Goal: Task Accomplishment & Management: Use online tool/utility

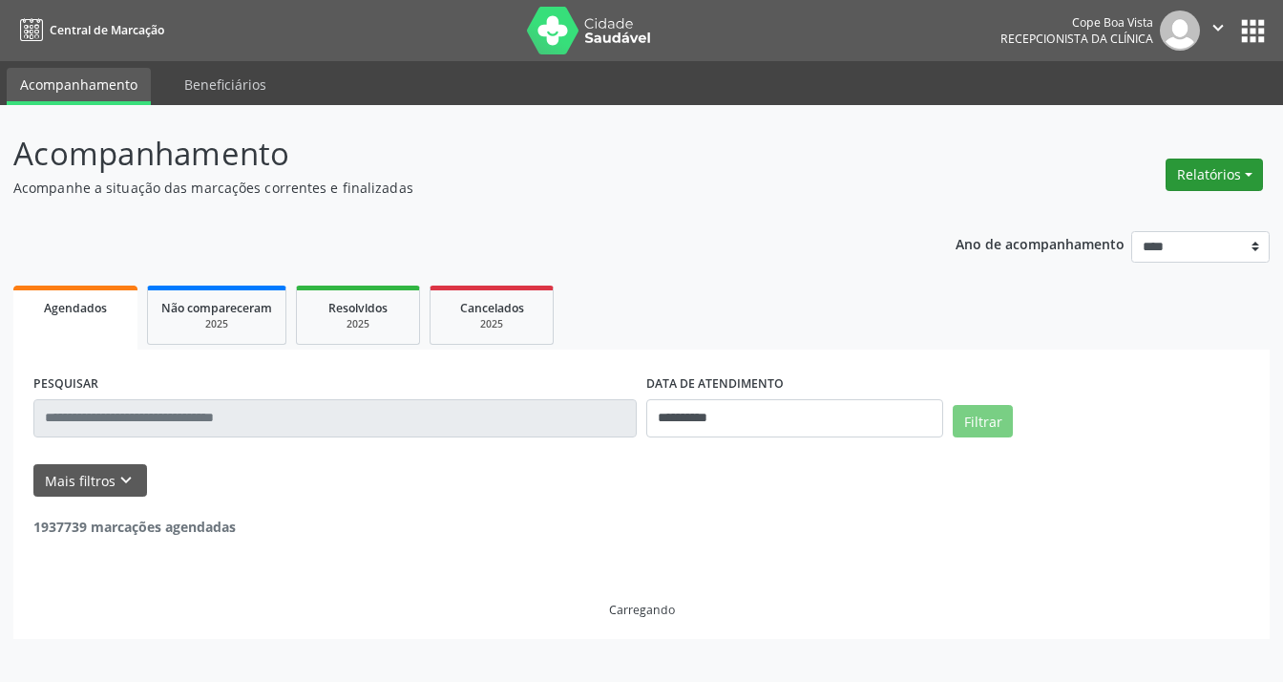
click at [1231, 172] on button "Relatórios" at bounding box center [1214, 174] width 97 height 32
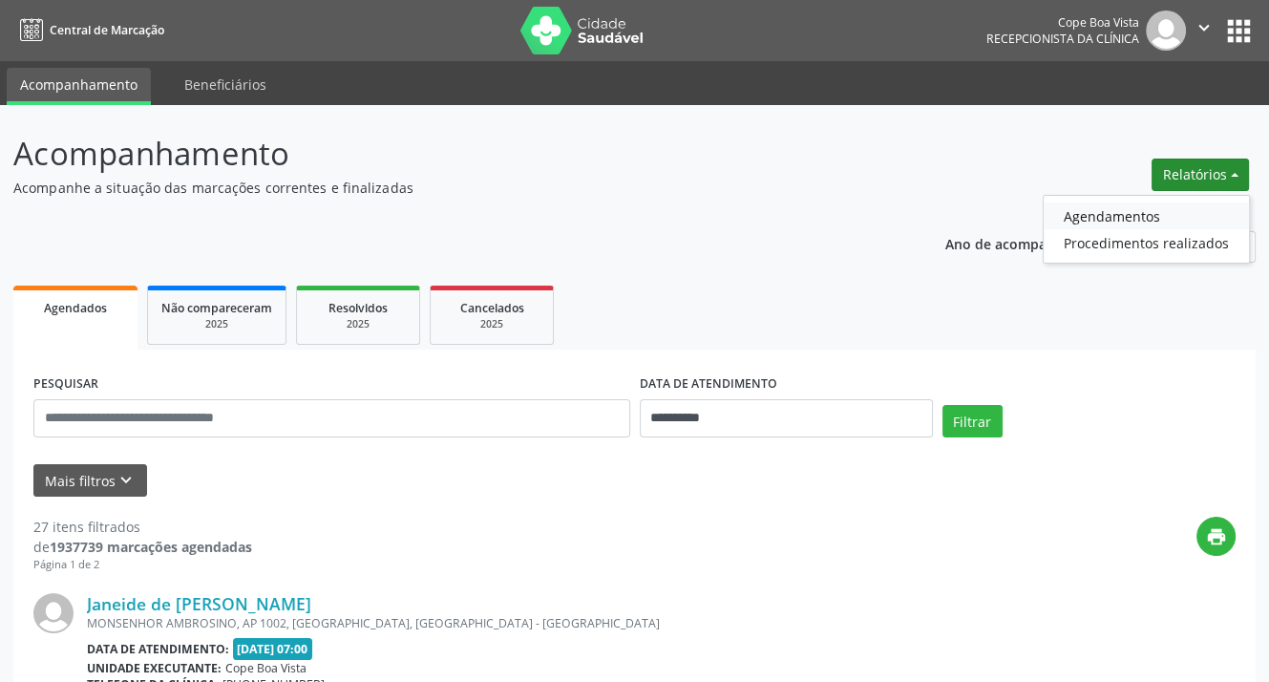
click at [1100, 203] on link "Agendamentos" at bounding box center [1145, 215] width 205 height 27
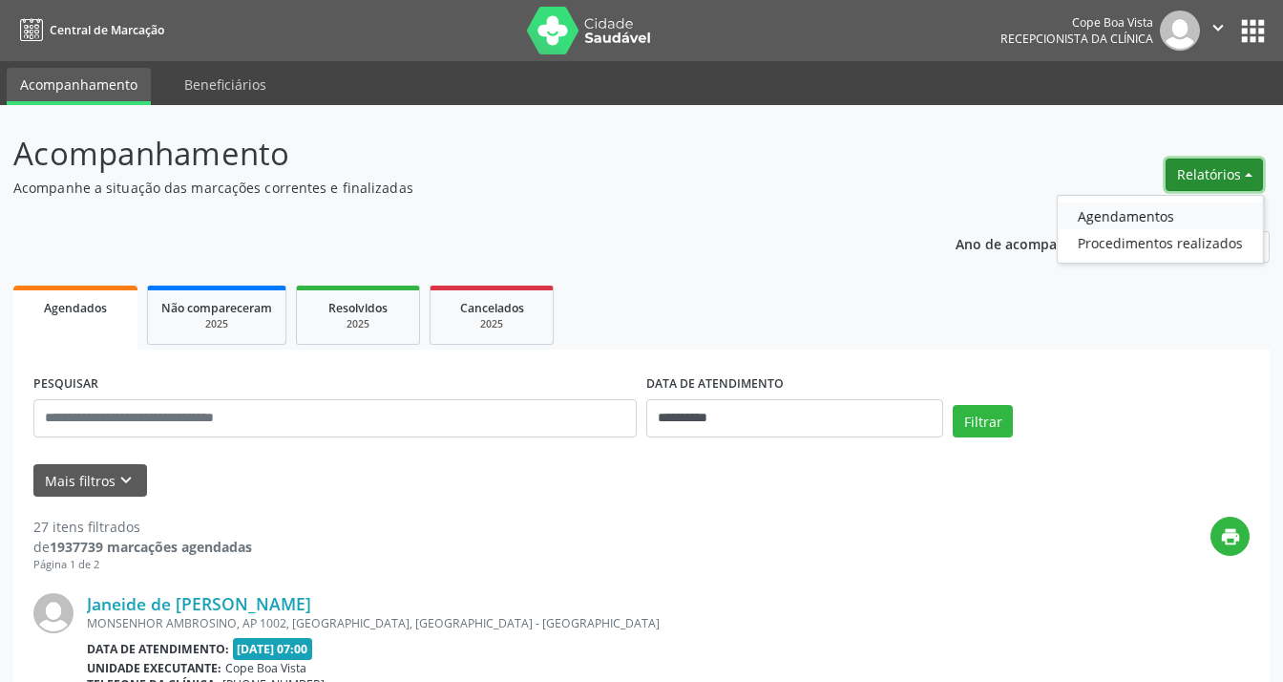
select select "*"
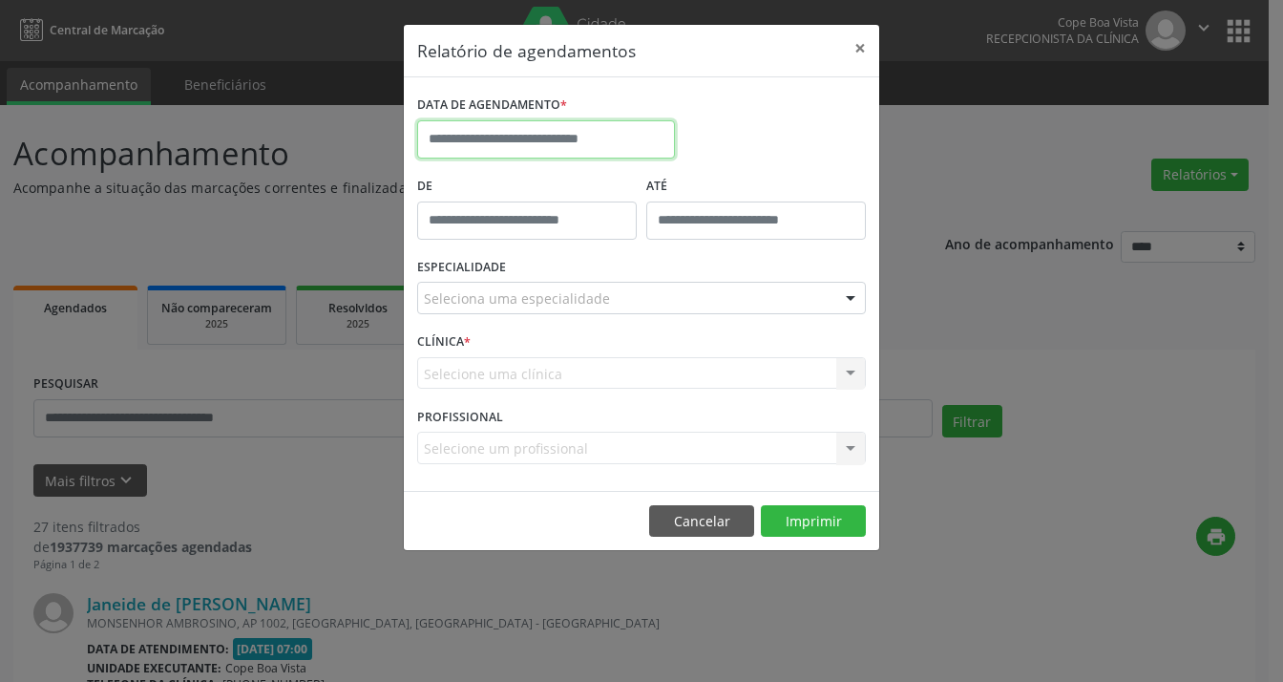
click at [527, 142] on input "text" at bounding box center [546, 139] width 258 height 38
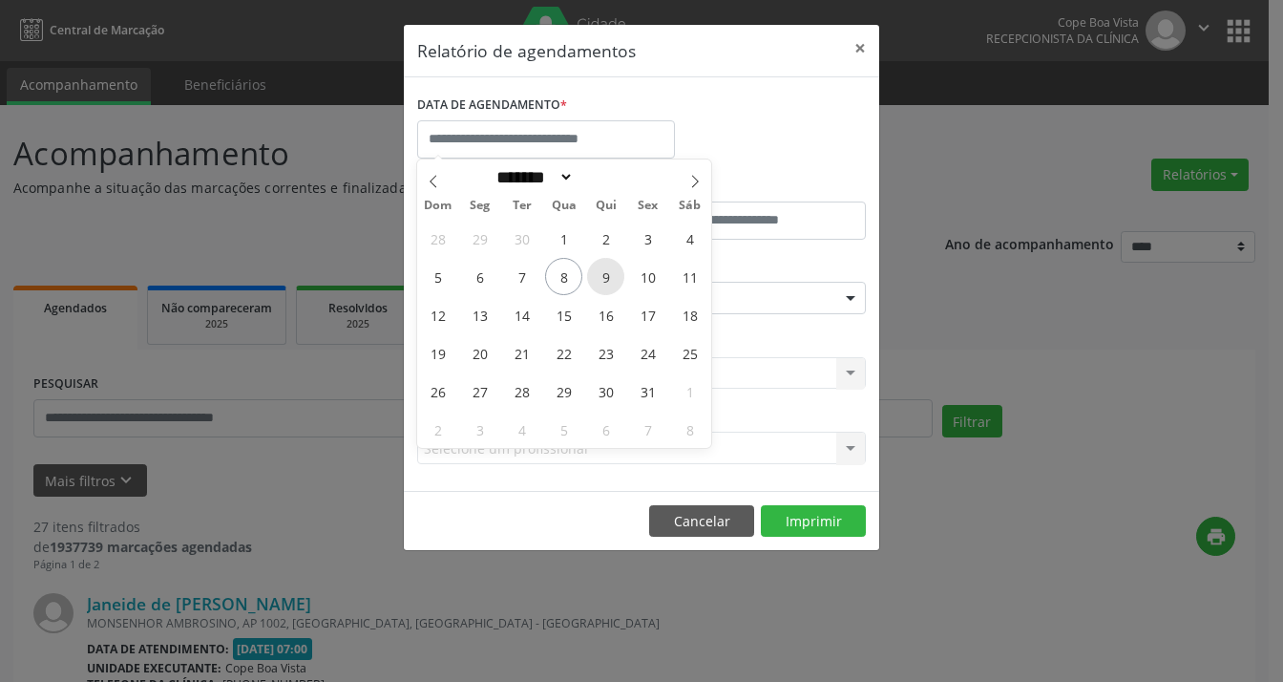
click at [607, 280] on span "9" at bounding box center [605, 276] width 37 height 37
type input "**********"
click at [607, 263] on span "9" at bounding box center [605, 276] width 37 height 37
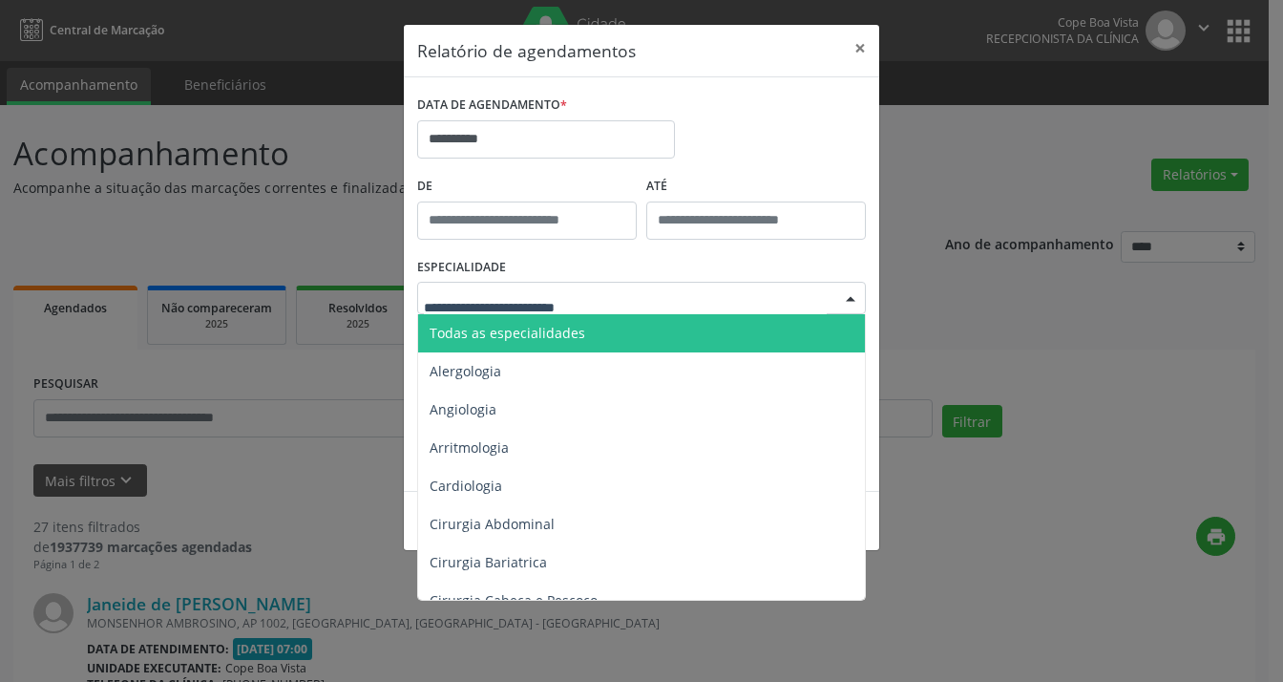
click at [650, 298] on div at bounding box center [641, 298] width 449 height 32
click at [612, 339] on span "Todas as especialidades" at bounding box center [643, 333] width 450 height 38
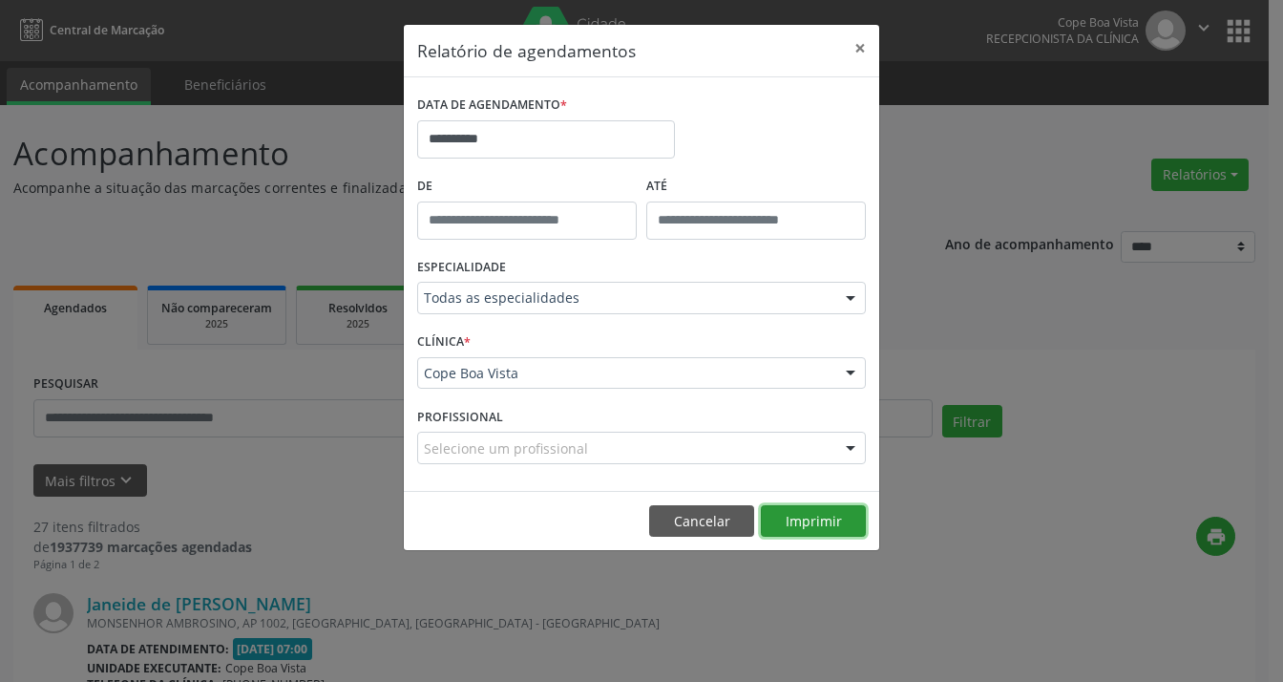
click at [789, 528] on button "Imprimir" at bounding box center [813, 521] width 105 height 32
